Goal: Task Accomplishment & Management: Manage account settings

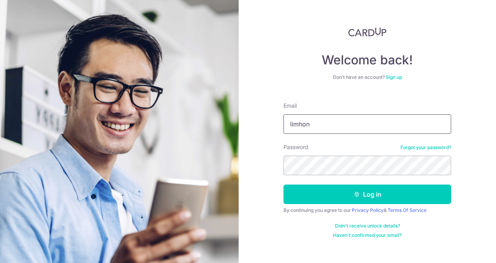
type input "[EMAIL_ADDRESS][DOMAIN_NAME]"
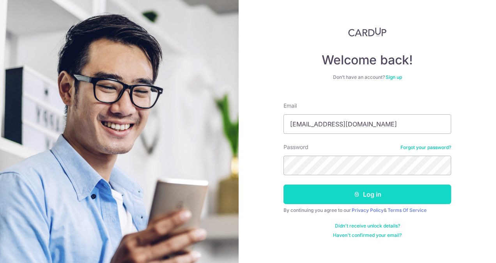
click at [396, 196] on button "Log in" at bounding box center [367, 193] width 168 height 19
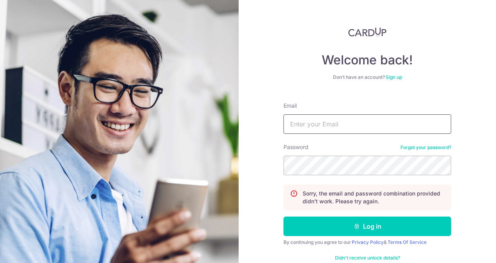
click at [385, 118] on input "Email" at bounding box center [367, 123] width 168 height 19
type input "[EMAIL_ADDRESS][DOMAIN_NAME]"
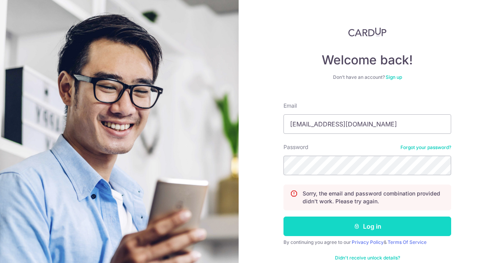
click at [382, 228] on button "Log in" at bounding box center [367, 225] width 168 height 19
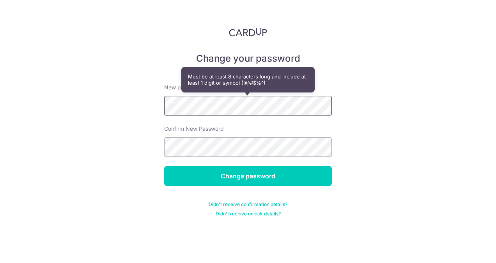
click at [87, 97] on div "Change your password New password Confirm New Password Change password Didn't r…" at bounding box center [248, 131] width 496 height 263
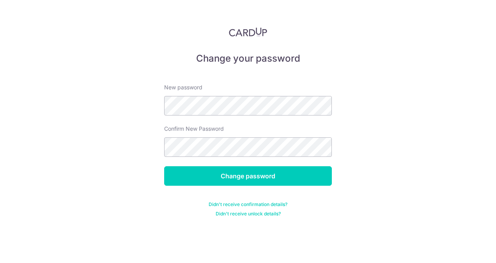
click at [225, 136] on div "Confirm New Password" at bounding box center [248, 141] width 168 height 32
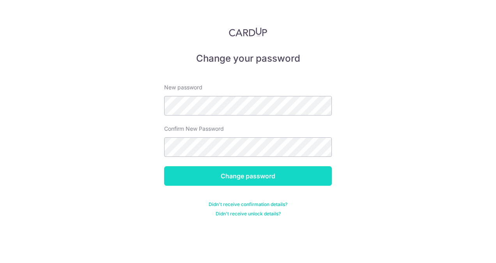
click at [273, 176] on input "Change password" at bounding box center [248, 175] width 168 height 19
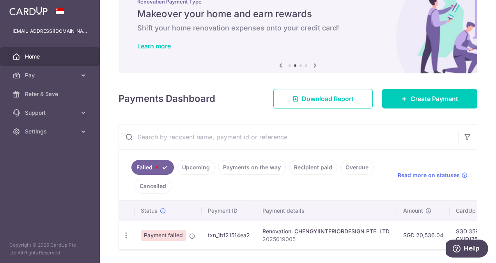
scroll to position [39, 0]
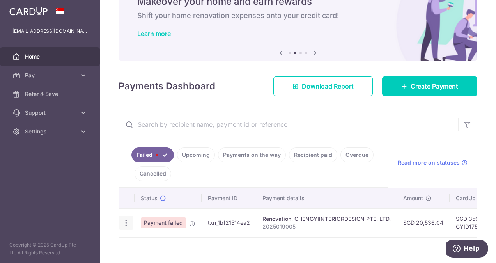
click at [126, 219] on icon "button" at bounding box center [126, 223] width 8 height 8
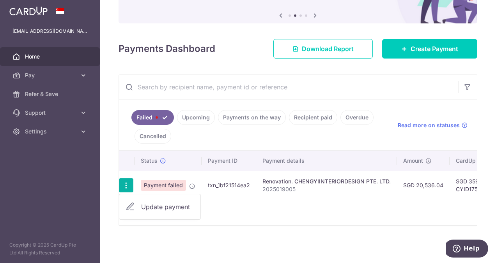
click at [141, 210] on link "Update payment" at bounding box center [159, 206] width 81 height 19
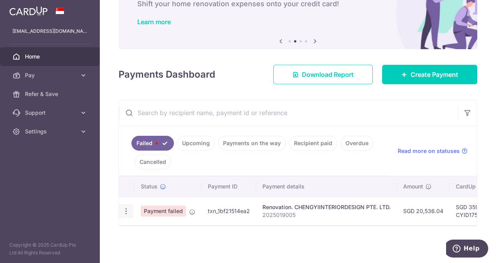
radio input "true"
type input "20,536.04"
type input "2025019005"
type input "Third payment"
type input "CYID175"
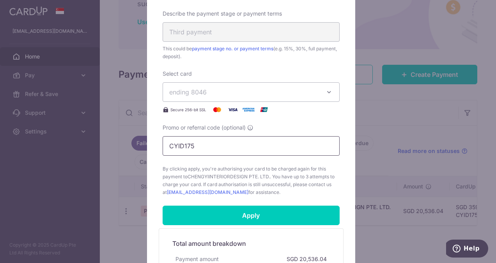
scroll to position [310, 0]
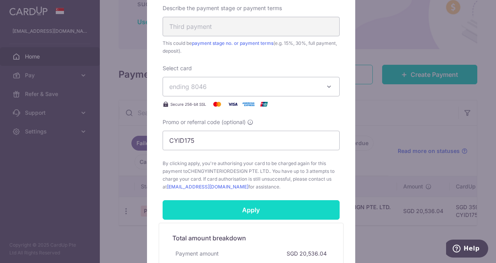
click at [256, 205] on input "Apply" at bounding box center [251, 209] width 177 height 19
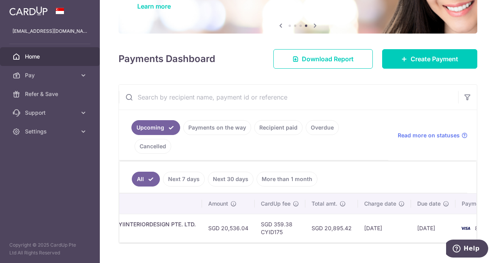
scroll to position [0, 223]
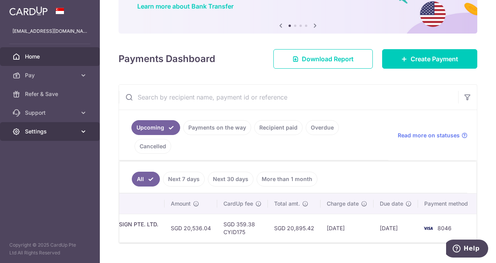
click at [47, 128] on span "Settings" at bounding box center [50, 131] width 51 height 8
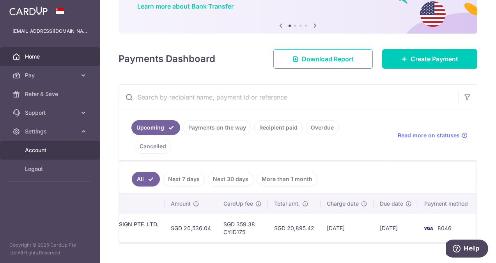
click at [39, 151] on span "Account" at bounding box center [50, 150] width 51 height 8
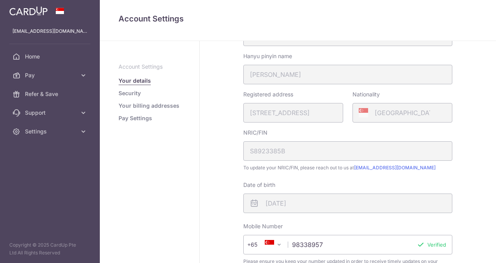
scroll to position [156, 0]
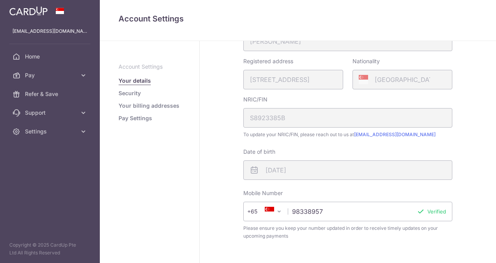
click at [128, 107] on link "Your billing addresses" at bounding box center [149, 106] width 61 height 8
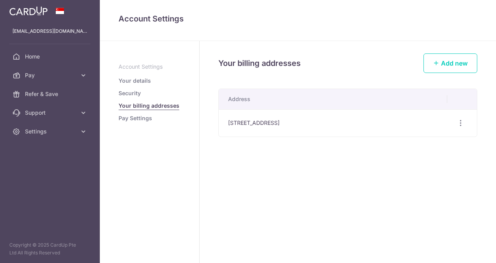
click at [137, 81] on link "Your details" at bounding box center [135, 81] width 32 height 8
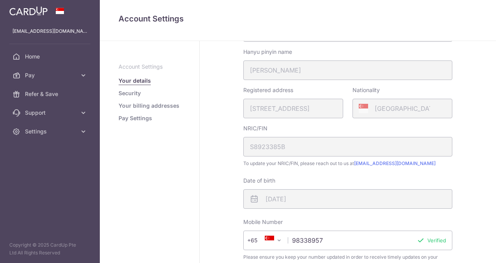
scroll to position [117, 0]
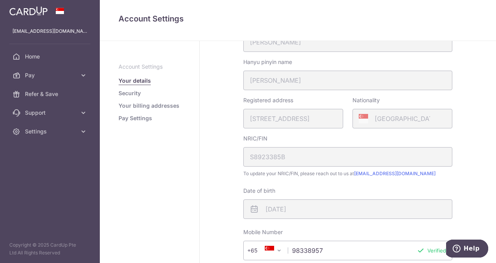
click at [258, 119] on div "Registered address 443C, BUKIT BATOK WEST AVENUE 8, 10, 797, SINGAPORE, 653443" at bounding box center [293, 112] width 100 height 32
click at [148, 104] on link "Your billing addresses" at bounding box center [149, 106] width 61 height 8
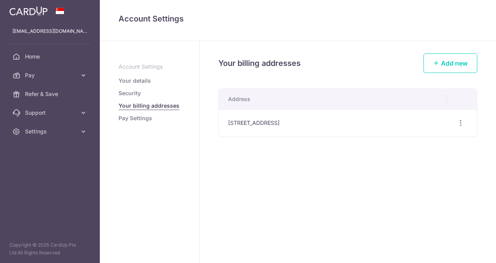
click at [239, 126] on td "67 Tengah garden walk , #03-33, Singapore, Singapore , Singapore-699894" at bounding box center [333, 122] width 228 height 27
click at [458, 124] on icon "button" at bounding box center [460, 123] width 8 height 8
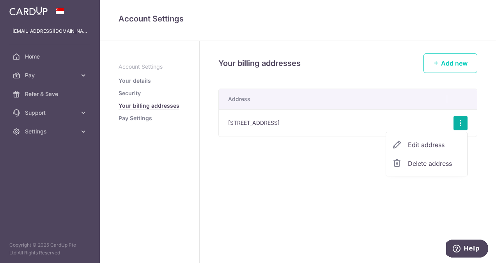
drag, startPoint x: 413, startPoint y: 145, endPoint x: 395, endPoint y: 150, distance: 19.5
click at [413, 145] on span "Edit address" at bounding box center [434, 144] width 53 height 9
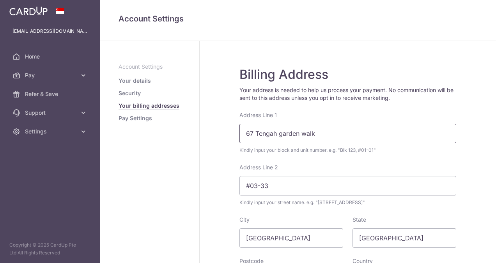
drag, startPoint x: 314, startPoint y: 135, endPoint x: 181, endPoint y: 125, distance: 133.3
click at [182, 125] on div "Account Settings Your details Security Your billing addresses Pay Settings Bill…" at bounding box center [298, 152] width 396 height 222
type input "443C BUKIT BATOK WEST AVENUE 8 #10-797"
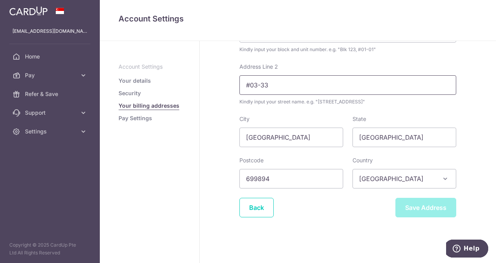
click at [283, 87] on input "#03-33" at bounding box center [347, 84] width 217 height 19
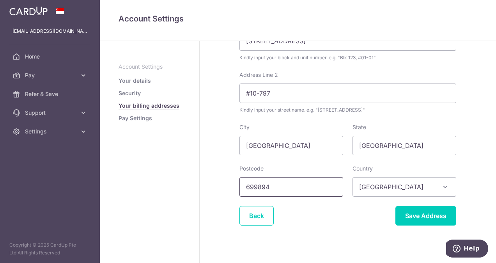
scroll to position [101, 0]
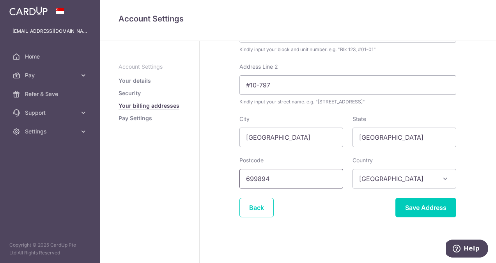
drag, startPoint x: 298, startPoint y: 181, endPoint x: 183, endPoint y: 170, distance: 115.6
click at [182, 170] on div "Account Settings Your details Security Your billing addresses Pay Settings Bill…" at bounding box center [298, 152] width 396 height 222
drag, startPoint x: 278, startPoint y: 180, endPoint x: 149, endPoint y: 157, distance: 130.9
click at [149, 157] on div "Account Settings Your details Security Your billing addresses Pay Settings Bill…" at bounding box center [298, 152] width 396 height 222
type input "653443"
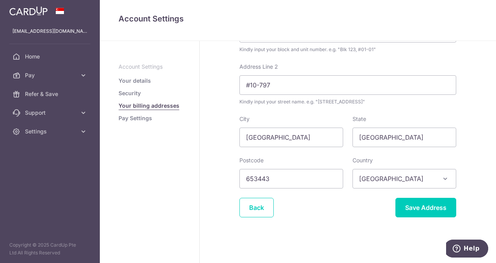
click at [225, 170] on div "Billing Address Your address is needed to help us process your payment. No comm…" at bounding box center [348, 101] width 296 height 323
click at [402, 206] on input "Save Address" at bounding box center [425, 207] width 61 height 19
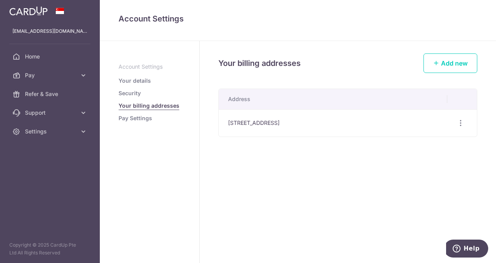
click at [129, 80] on link "Your details" at bounding box center [135, 81] width 32 height 8
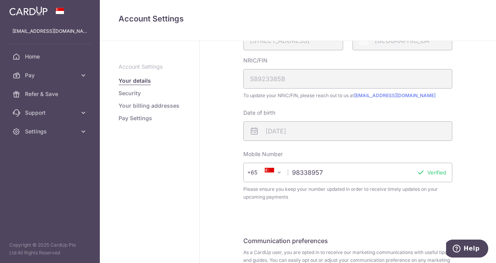
scroll to position [269, 0]
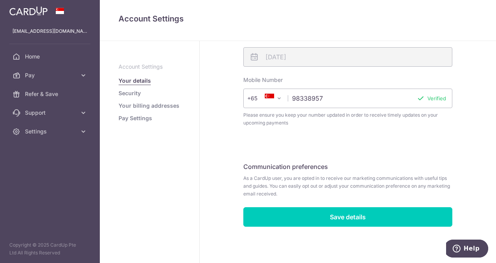
click at [144, 104] on link "Your billing addresses" at bounding box center [149, 106] width 61 height 8
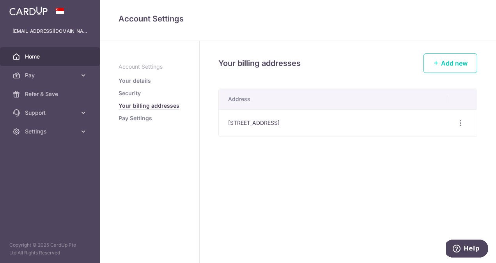
click at [45, 52] on link "Home" at bounding box center [50, 56] width 100 height 19
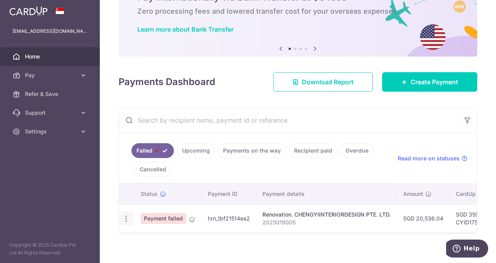
click at [129, 218] on icon "button" at bounding box center [126, 218] width 8 height 8
click at [145, 239] on span "Update payment" at bounding box center [167, 239] width 53 height 9
radio input "true"
type input "20,536.04"
type input "2025019005"
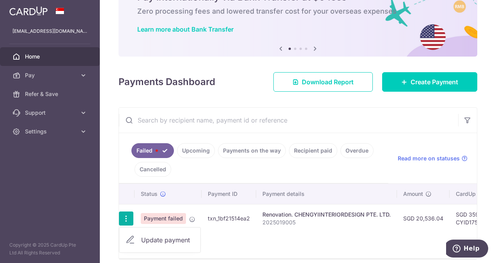
type input "Third payment"
type input "CYID175"
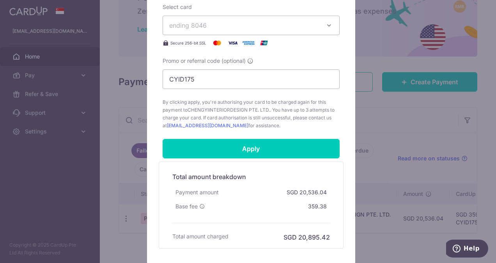
scroll to position [390, 0]
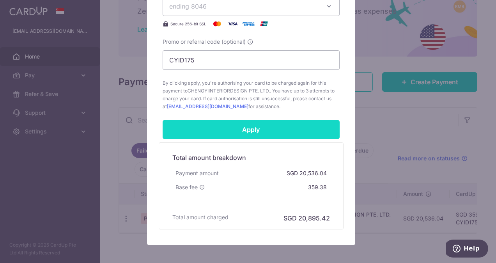
click at [243, 129] on input "Apply" at bounding box center [251, 129] width 177 height 19
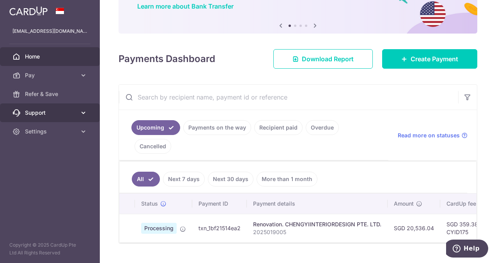
click at [62, 113] on span "Support" at bounding box center [50, 113] width 51 height 8
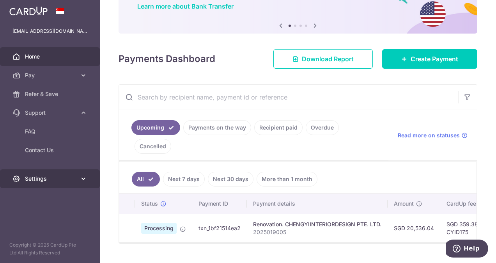
click at [58, 170] on link "Settings" at bounding box center [50, 178] width 100 height 19
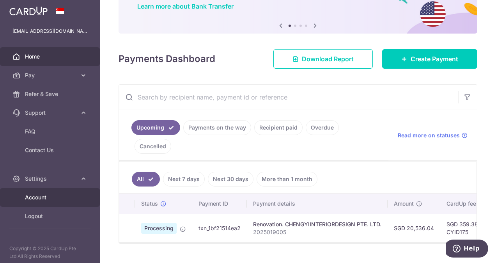
click at [51, 197] on span "Account" at bounding box center [50, 197] width 51 height 8
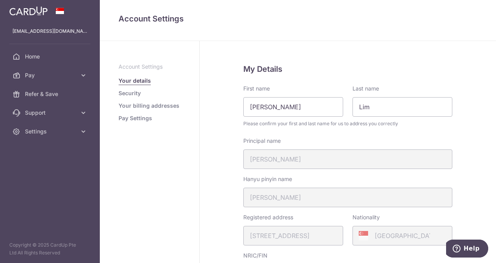
click at [131, 105] on link "Your billing addresses" at bounding box center [149, 106] width 61 height 8
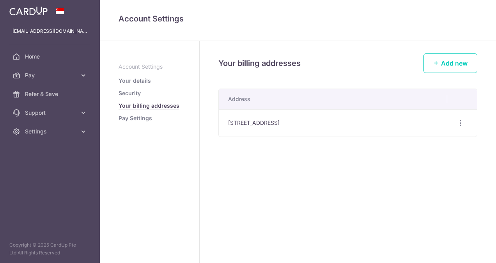
click at [138, 79] on link "Your details" at bounding box center [135, 81] width 32 height 8
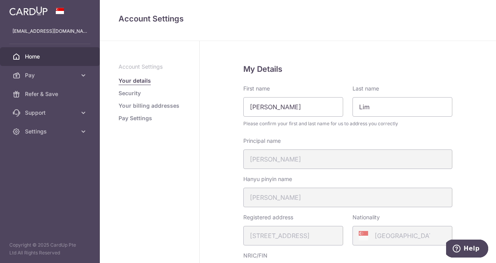
click at [35, 57] on span "Home" at bounding box center [50, 57] width 51 height 8
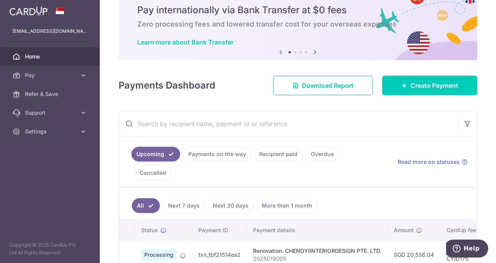
scroll to position [57, 0]
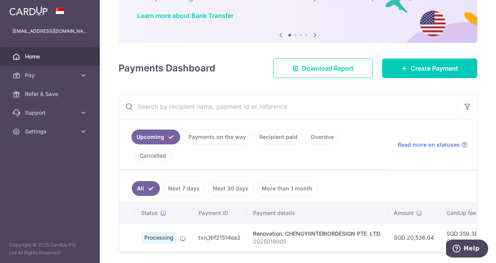
drag, startPoint x: 296, startPoint y: 228, endPoint x: 334, endPoint y: 229, distance: 37.4
click at [334, 229] on td "Renovation. CHENGYIINTERIORDESIGN PTE. LTD. 2025019005" at bounding box center [317, 237] width 141 height 28
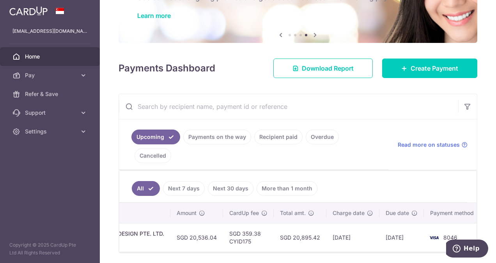
scroll to position [0, 223]
